Goal: Transaction & Acquisition: Book appointment/travel/reservation

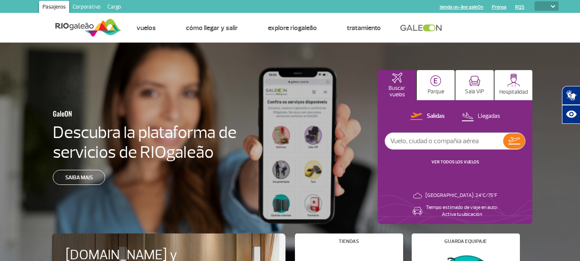
click at [551, 4] on select "PT ENG ESP" at bounding box center [547, 5] width 24 height 9
select select "es"
click at [535, 1] on select "PT ENG ESP" at bounding box center [547, 5] width 24 height 9
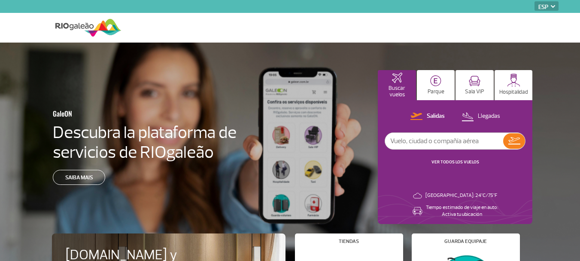
select select "es"
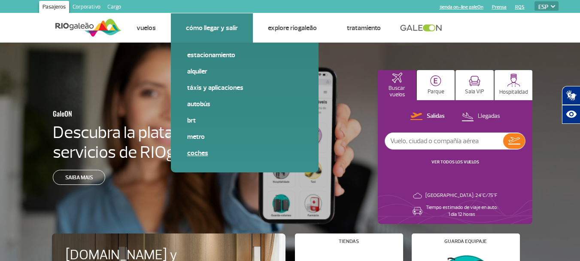
click at [201, 151] on link "Coches" at bounding box center [244, 152] width 115 height 9
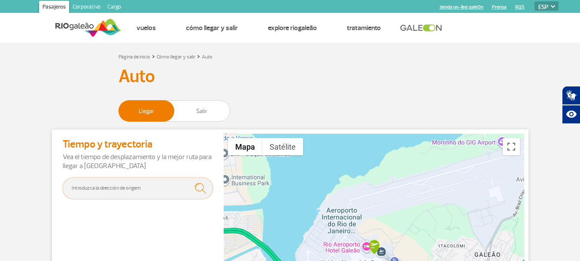
click at [107, 186] on input "text" at bounding box center [138, 187] width 150 height 21
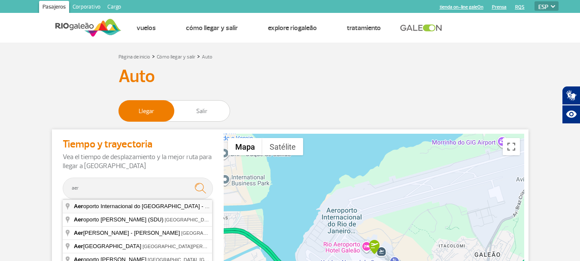
type input "[GEOGRAPHIC_DATA] - [GEOGRAPHIC_DATA] – [PERSON_NAME] (GIG) - [GEOGRAPHIC_DATA]…"
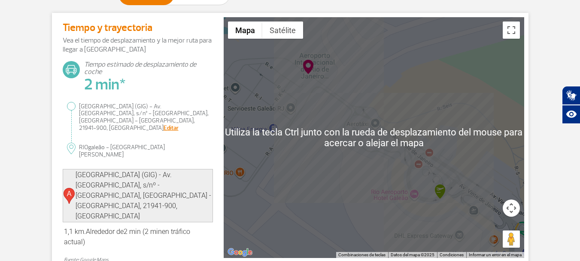
scroll to position [129, 0]
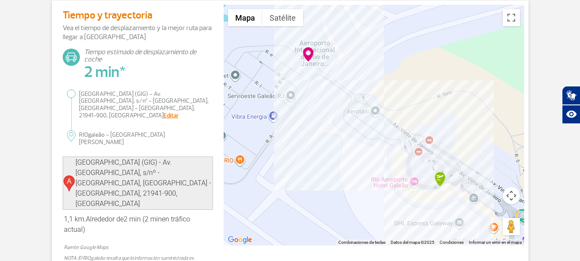
click at [69, 94] on p "[GEOGRAPHIC_DATA] (GIG) - Av. Vinte de Janeiro, s/nº - [GEOGRAPHIC_DATA], [GEOG…" at bounding box center [138, 104] width 142 height 30
click at [94, 130] on p "RIOgaleão - [GEOGRAPHIC_DATA][PERSON_NAME]" at bounding box center [138, 138] width 142 height 16
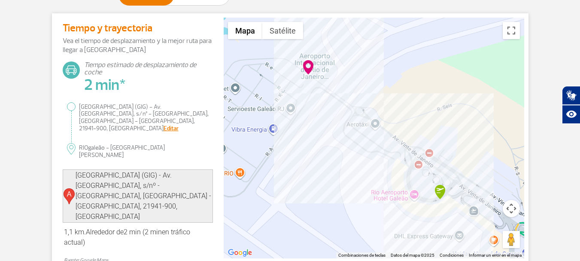
scroll to position [0, 0]
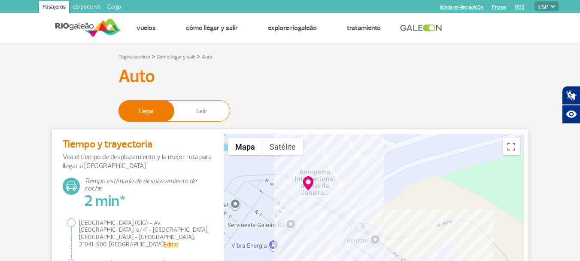
click at [206, 110] on span "Salir" at bounding box center [201, 110] width 55 height 21
click at [119, 107] on input "Llegar Salir" at bounding box center [119, 107] width 0 height 0
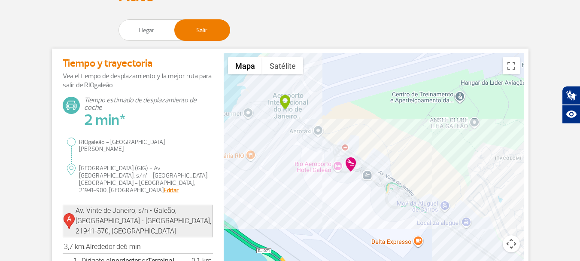
scroll to position [86, 0]
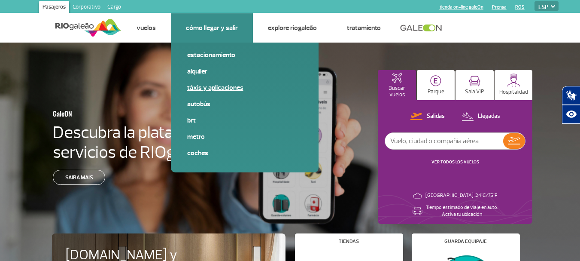
click at [195, 86] on link "Táxis y aplicaciones" at bounding box center [244, 87] width 115 height 9
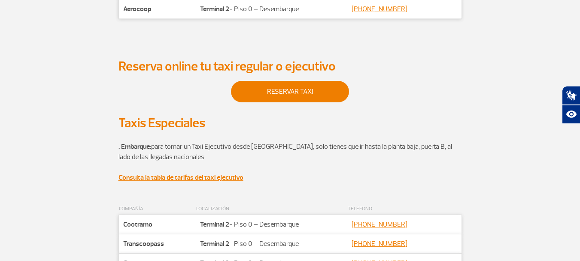
scroll to position [258, 0]
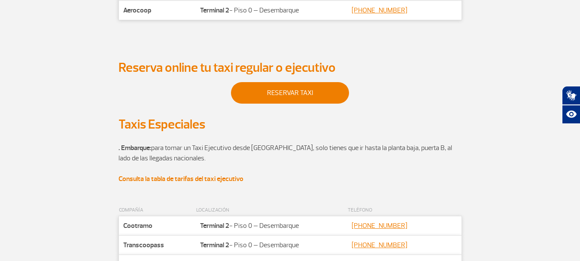
click at [177, 176] on strong "Consulta la tabla de tarifas del taxi ejecutivo" at bounding box center [181, 178] width 125 height 9
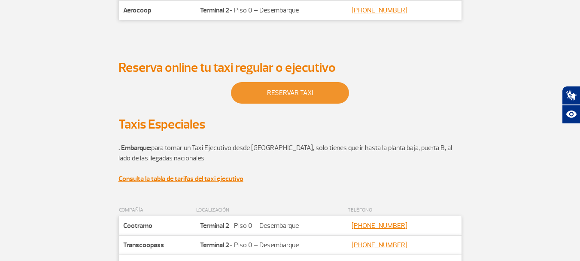
click at [288, 94] on link "Reservar taxi" at bounding box center [290, 92] width 118 height 21
